Goal: Navigation & Orientation: Find specific page/section

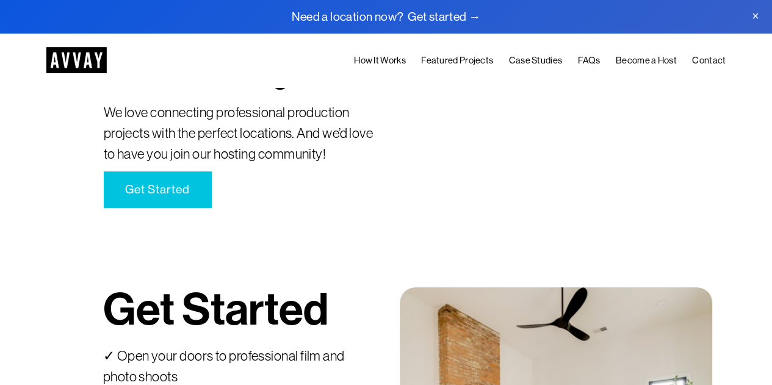
scroll to position [1912, 0]
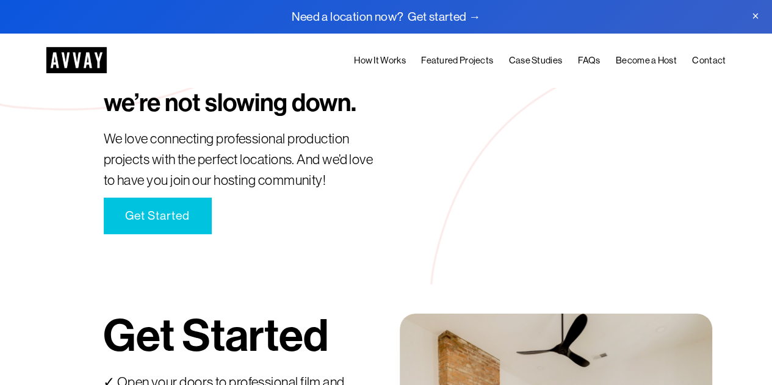
click at [532, 68] on link "Case Studies" at bounding box center [536, 60] width 54 height 15
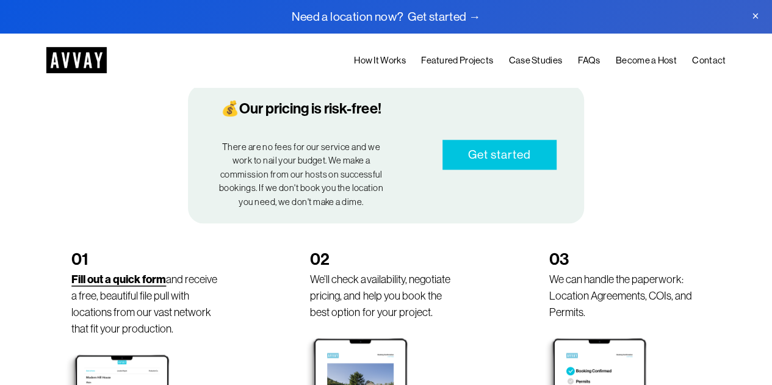
scroll to position [608, 0]
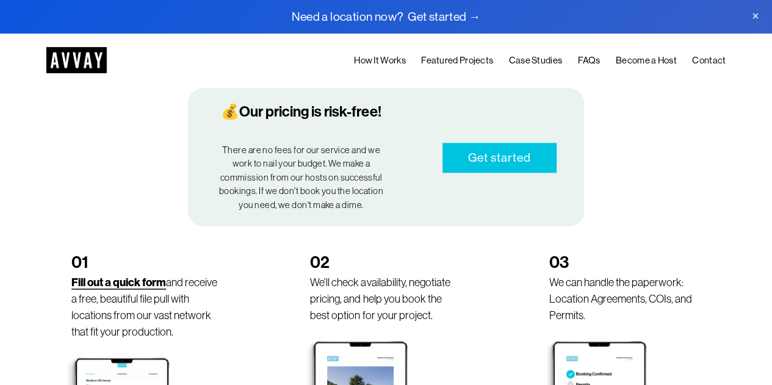
click at [639, 58] on link "Become a Host" at bounding box center [646, 60] width 61 height 15
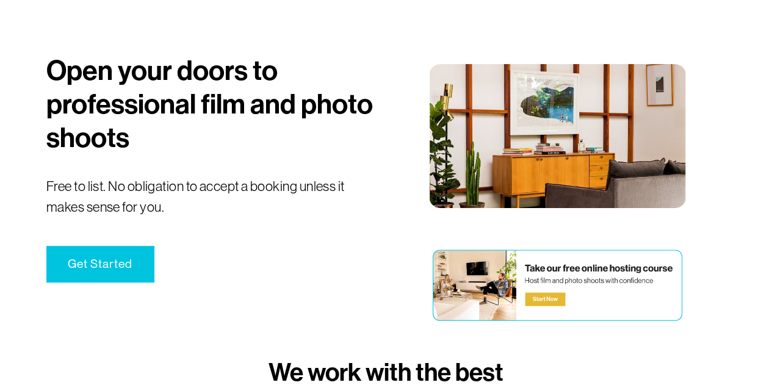
scroll to position [81, 0]
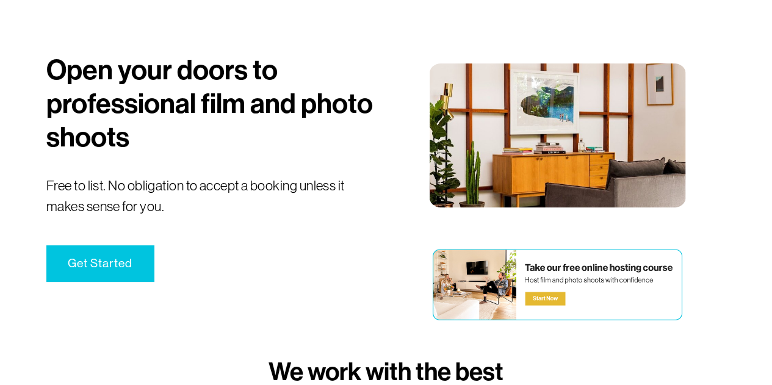
click at [120, 266] on link "Get Started" at bounding box center [99, 263] width 107 height 36
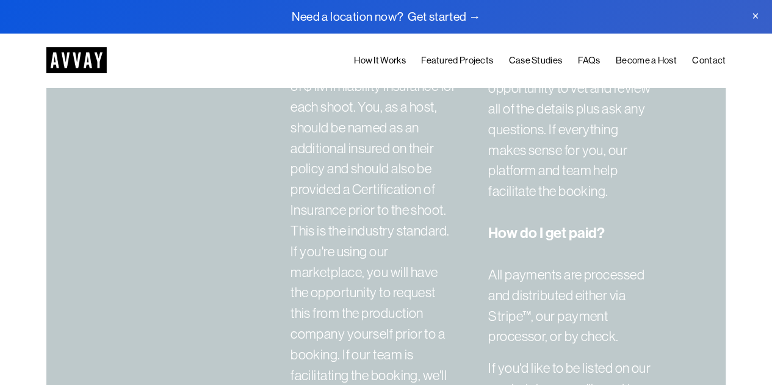
scroll to position [2924, 0]
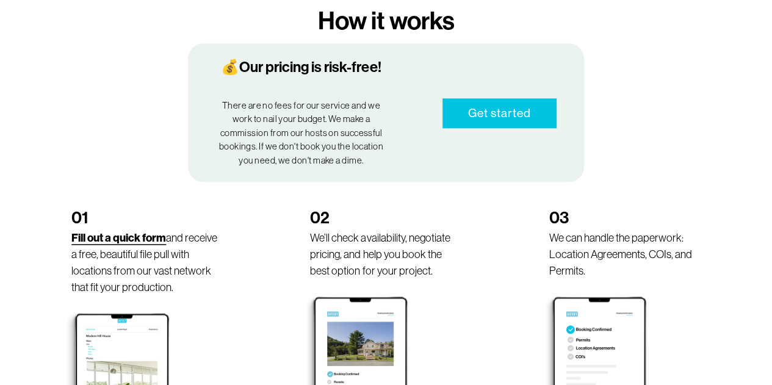
scroll to position [609, 0]
